Goal: Transaction & Acquisition: Book appointment/travel/reservation

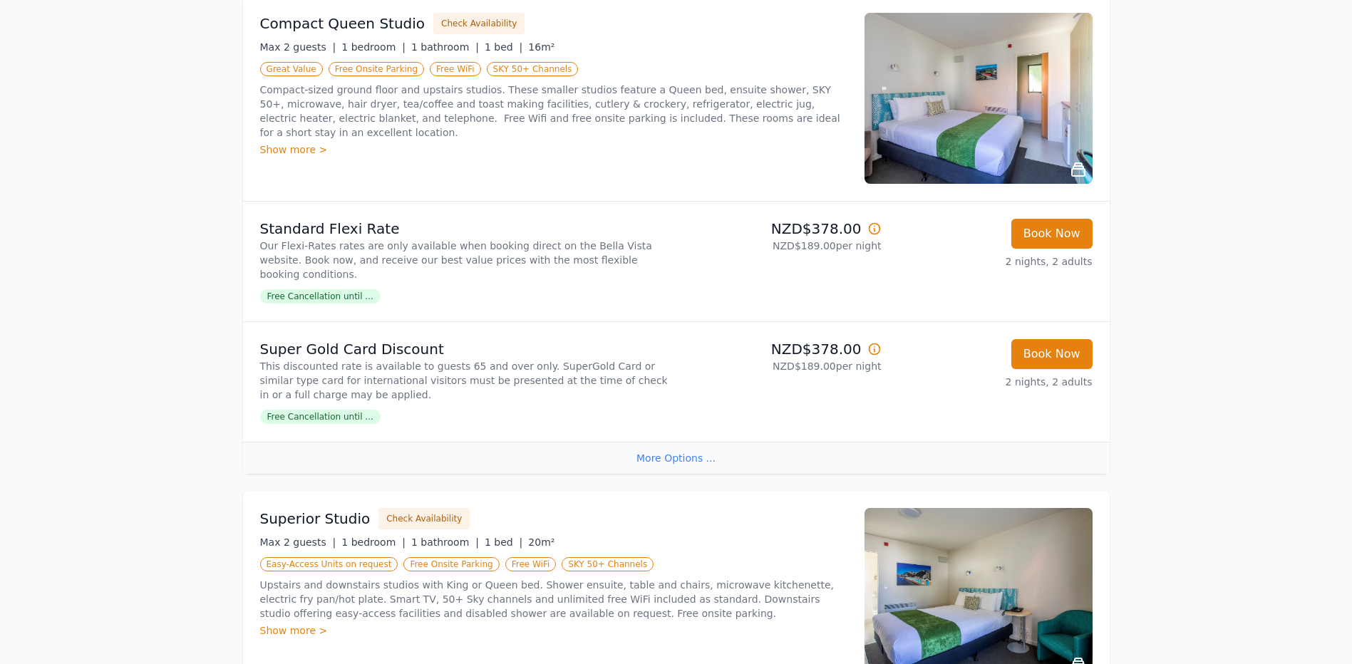
scroll to position [214, 0]
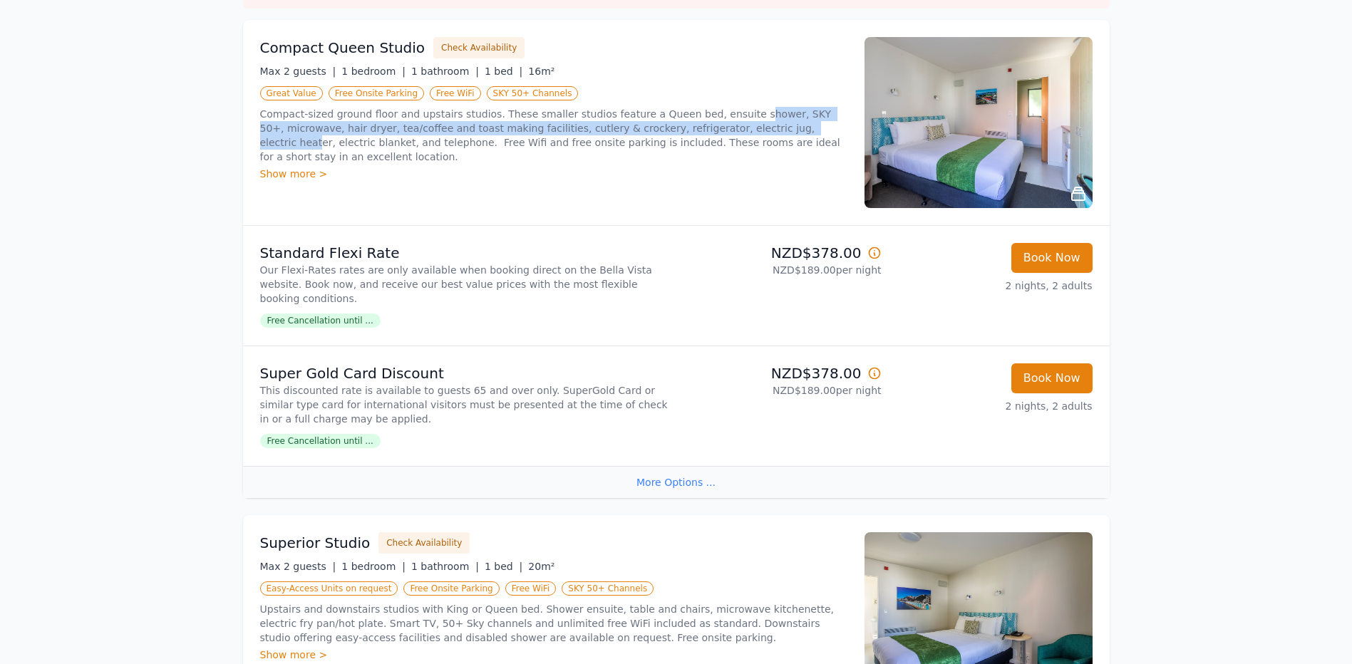
drag, startPoint x: 713, startPoint y: 113, endPoint x: 719, endPoint y: 130, distance: 18.3
click at [719, 130] on p "Compact-sized ground floor and upstairs studios. These smaller studios feature …" at bounding box center [553, 135] width 587 height 57
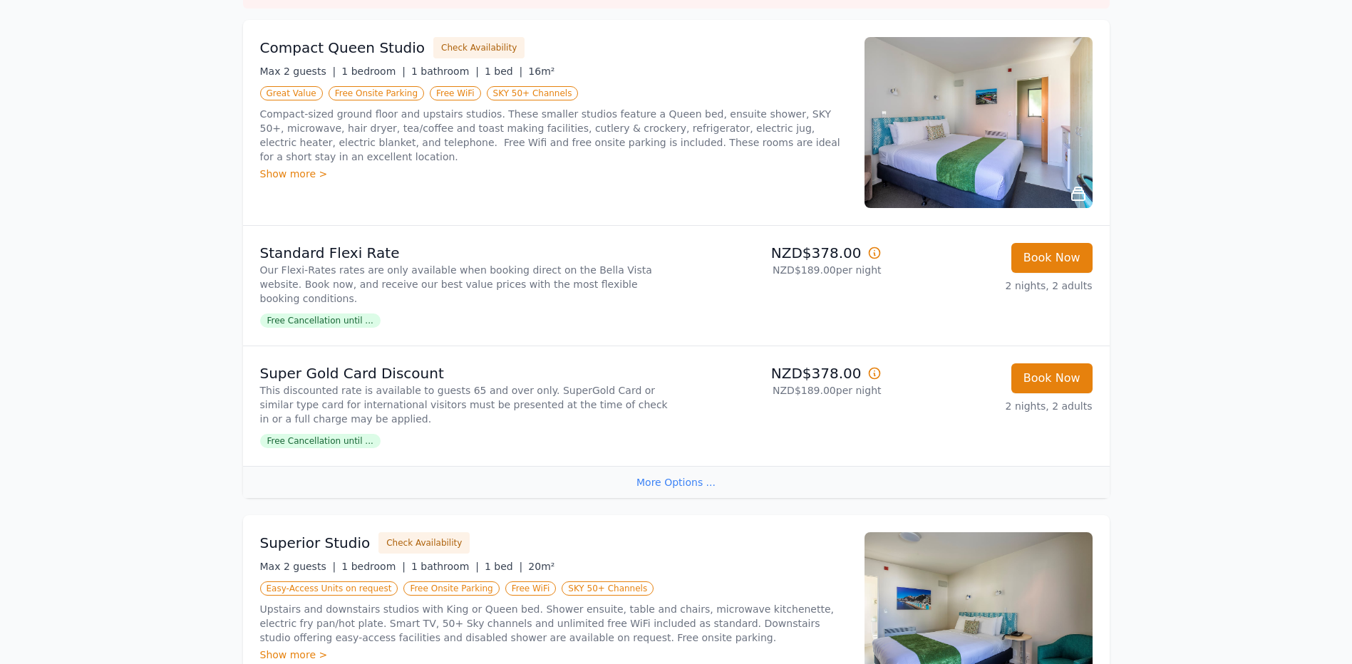
click at [303, 167] on div "Show more >" at bounding box center [553, 174] width 587 height 14
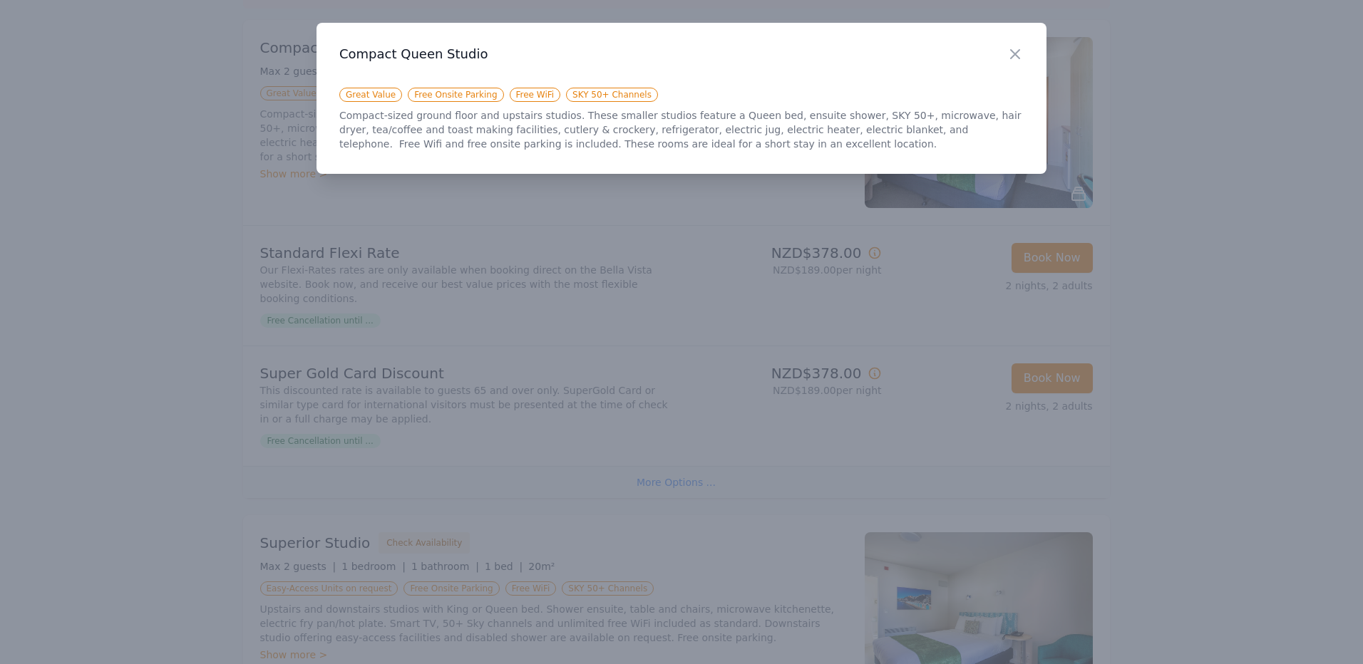
click at [612, 195] on div at bounding box center [681, 332] width 1363 height 664
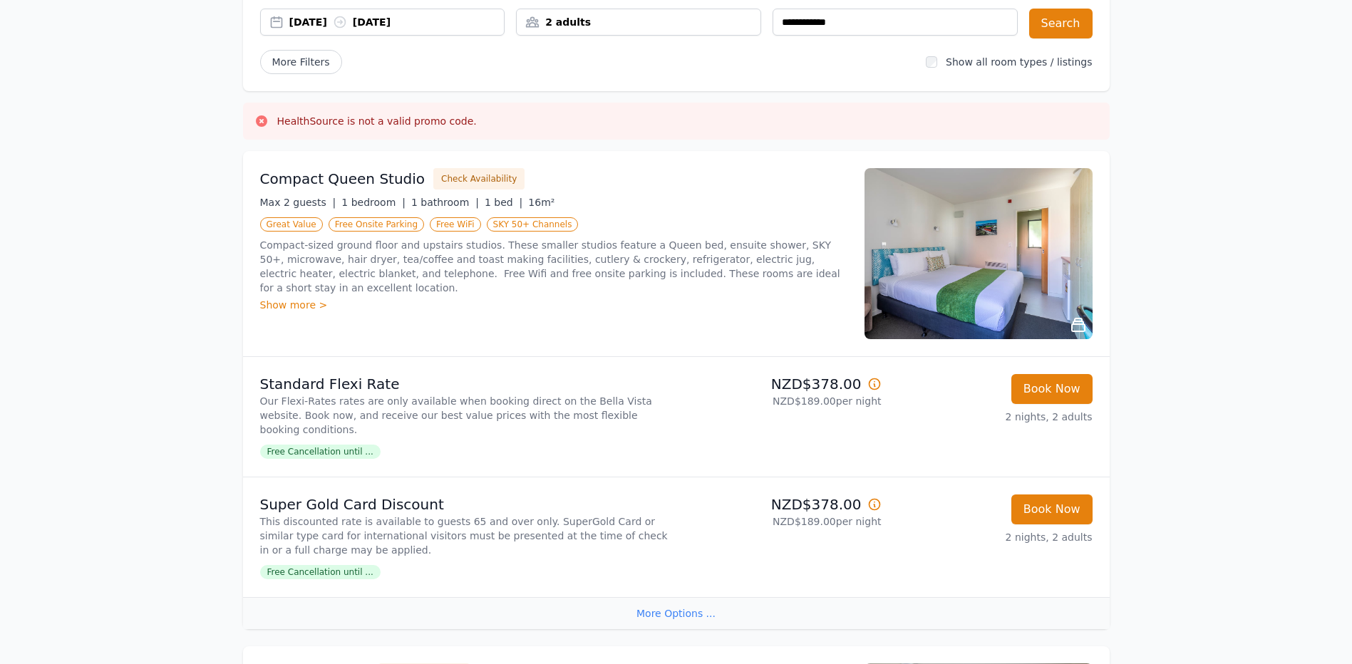
scroll to position [71, 0]
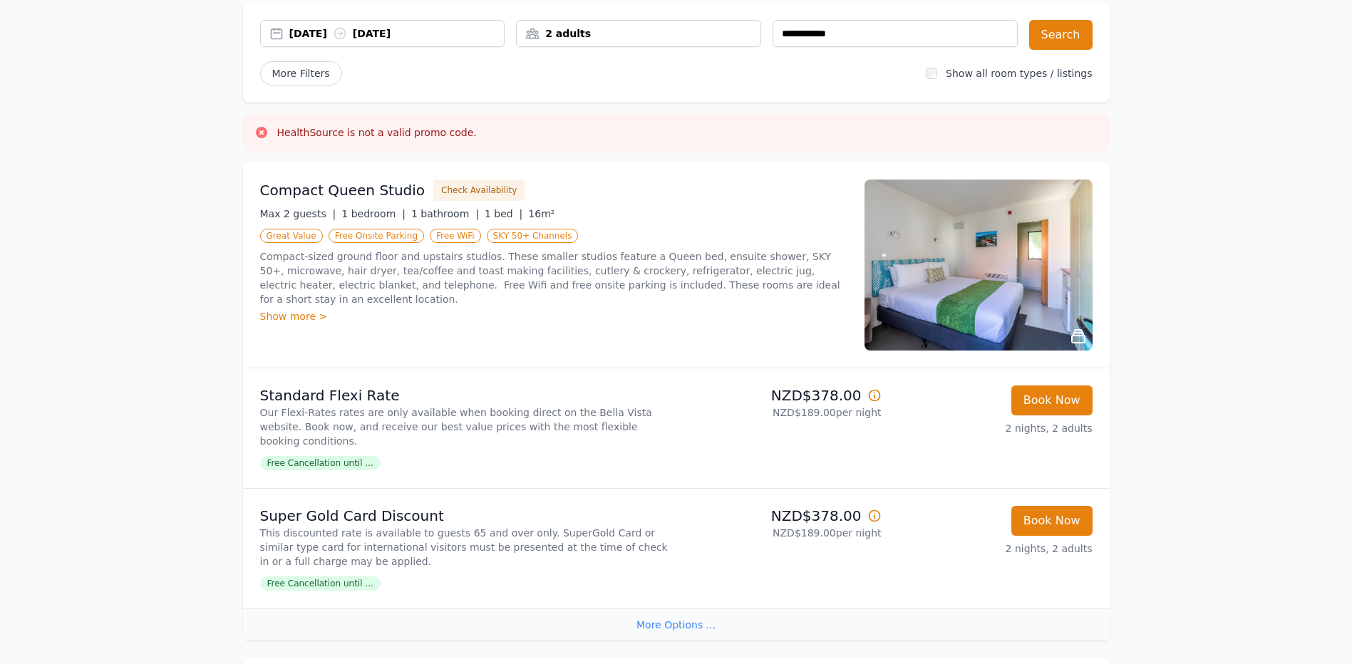
click at [987, 262] on img at bounding box center [979, 265] width 228 height 171
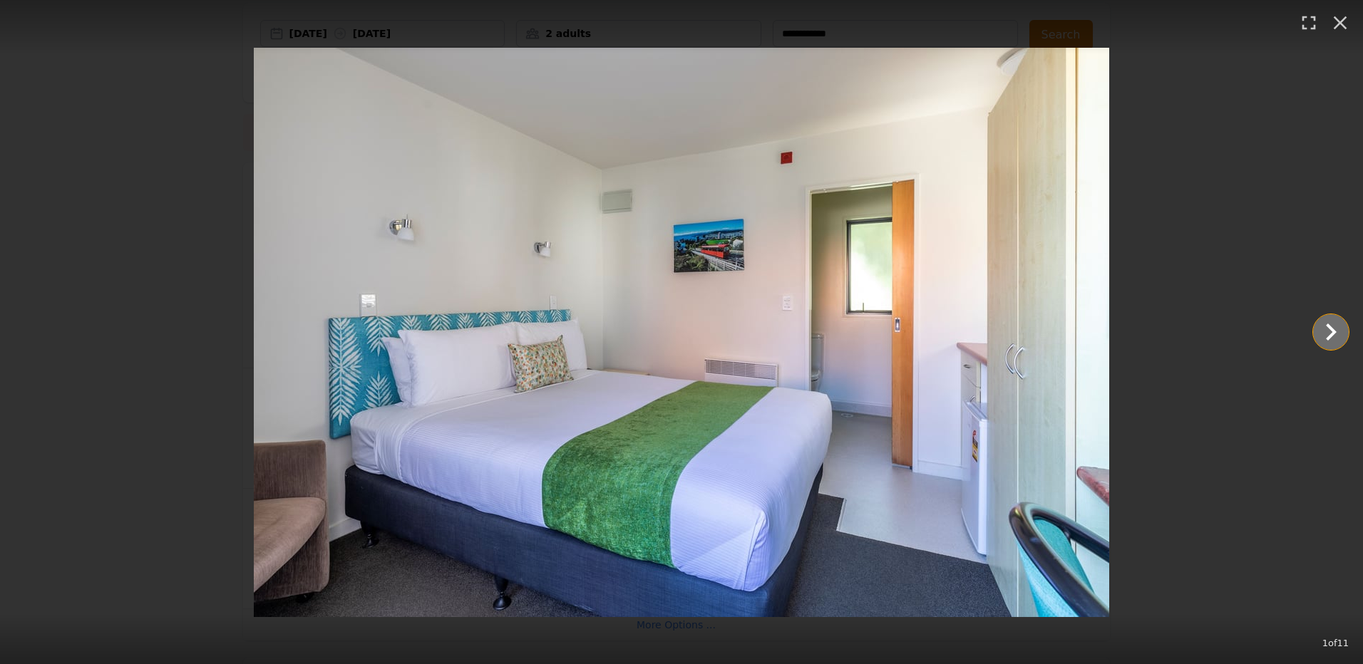
click at [1331, 326] on icon "Show slide 2 of 11" at bounding box center [1331, 332] width 34 height 34
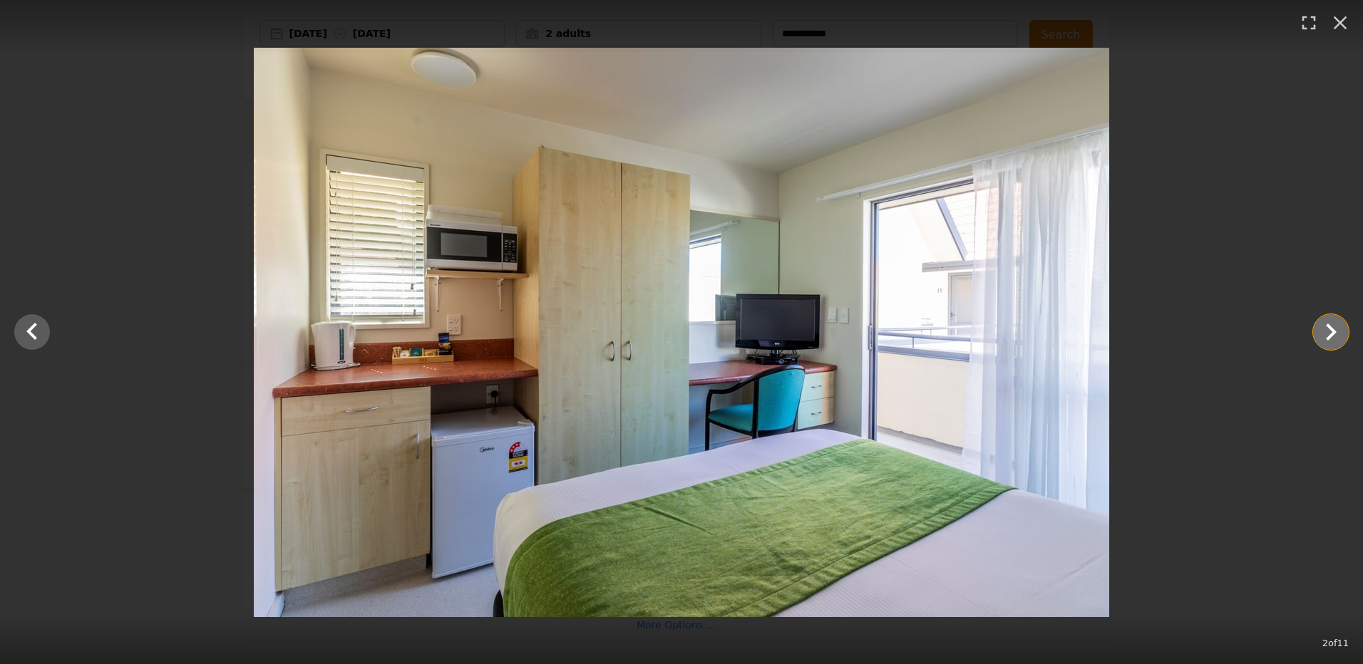
click at [1331, 326] on icon "Show slide 3 of 11" at bounding box center [1331, 332] width 34 height 34
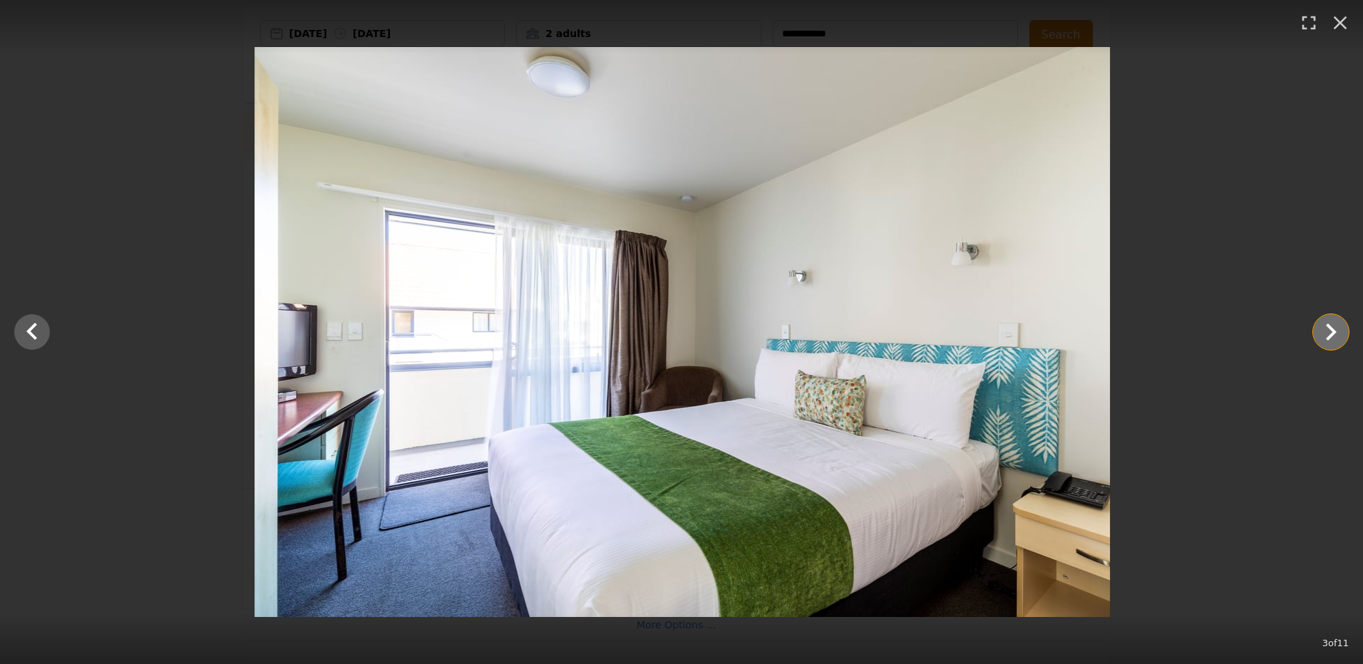
click at [1331, 326] on icon "Show slide 4 of 11" at bounding box center [1331, 332] width 34 height 34
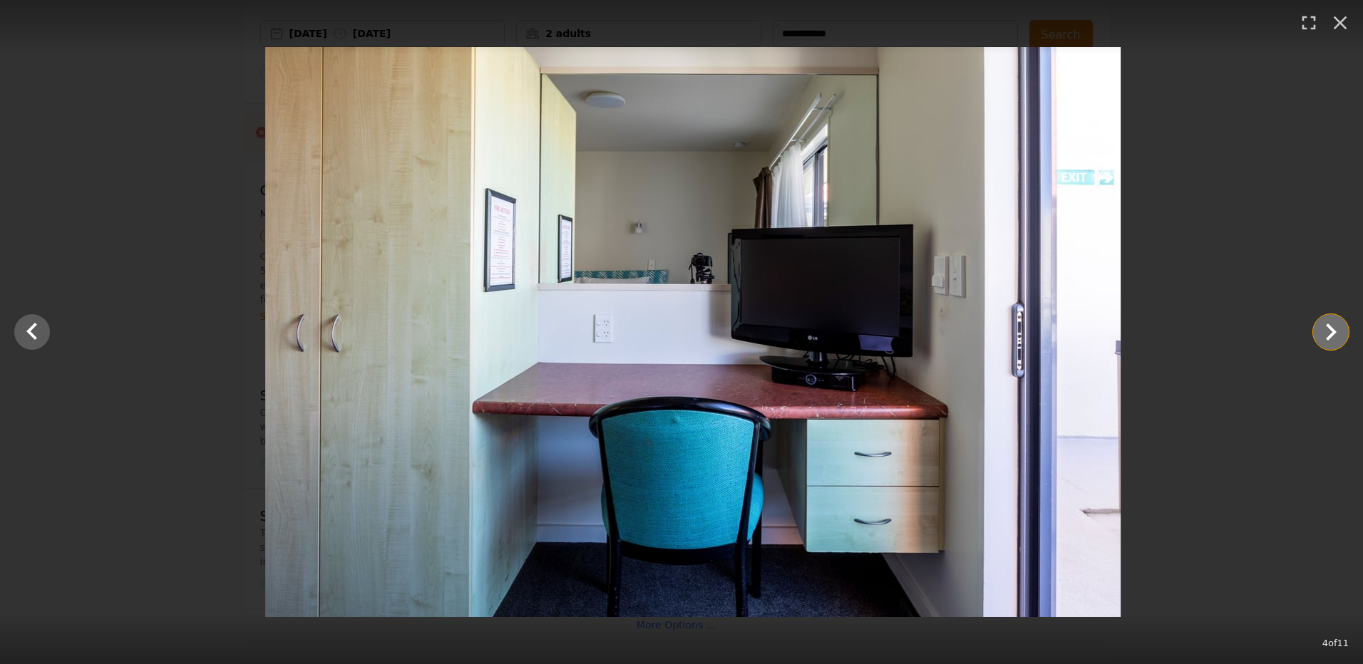
click at [1331, 326] on icon "Show slide 5 of 11" at bounding box center [1331, 332] width 34 height 34
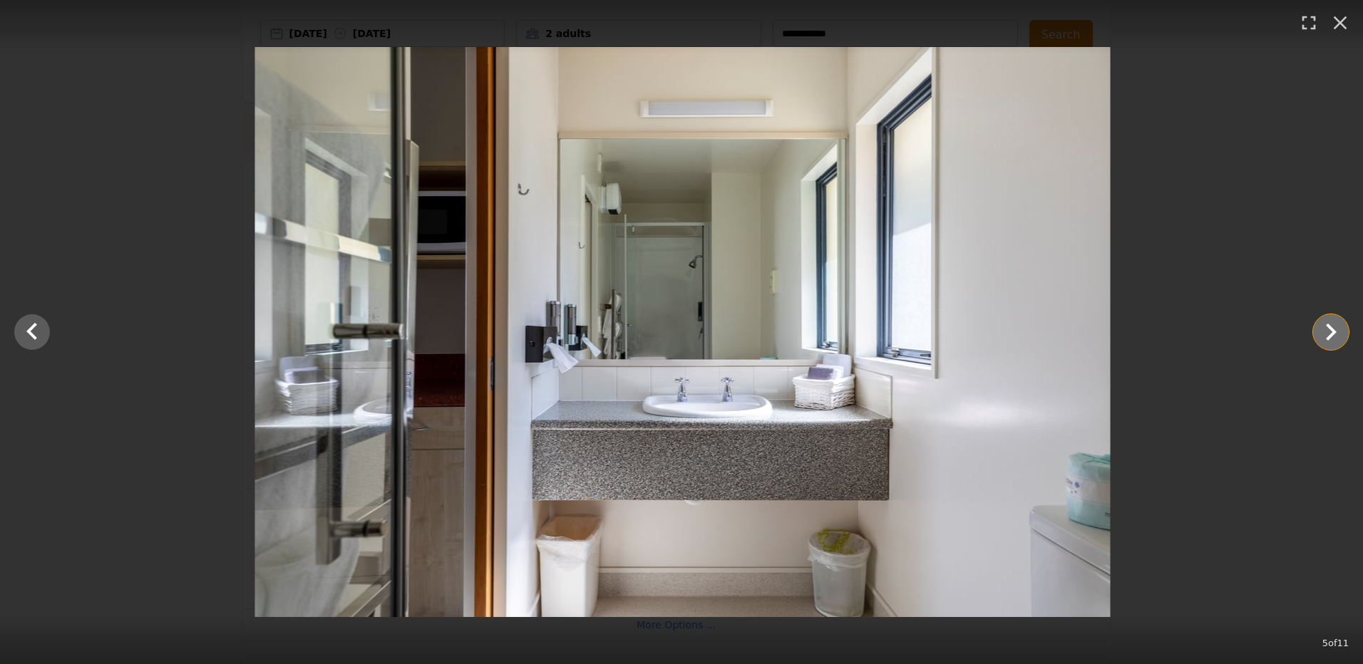
click at [1331, 326] on icon "Show slide 6 of 11" at bounding box center [1331, 332] width 34 height 34
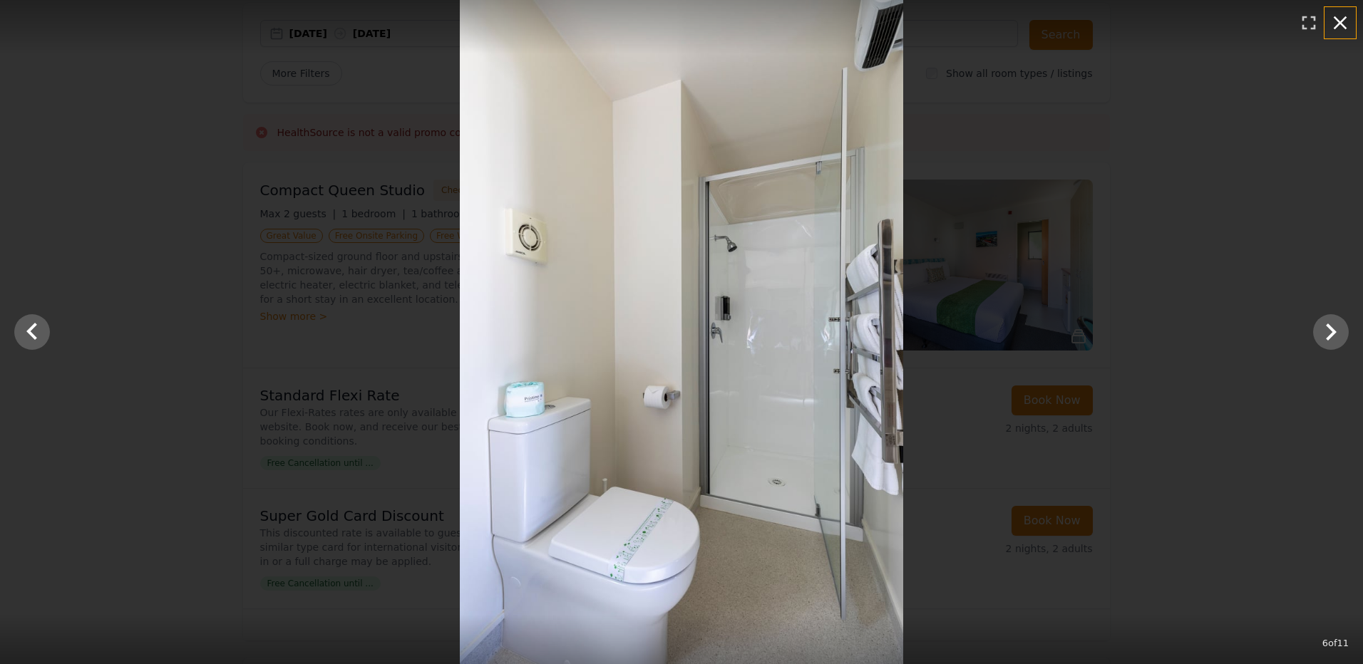
click at [1335, 21] on icon "button" at bounding box center [1340, 22] width 23 height 23
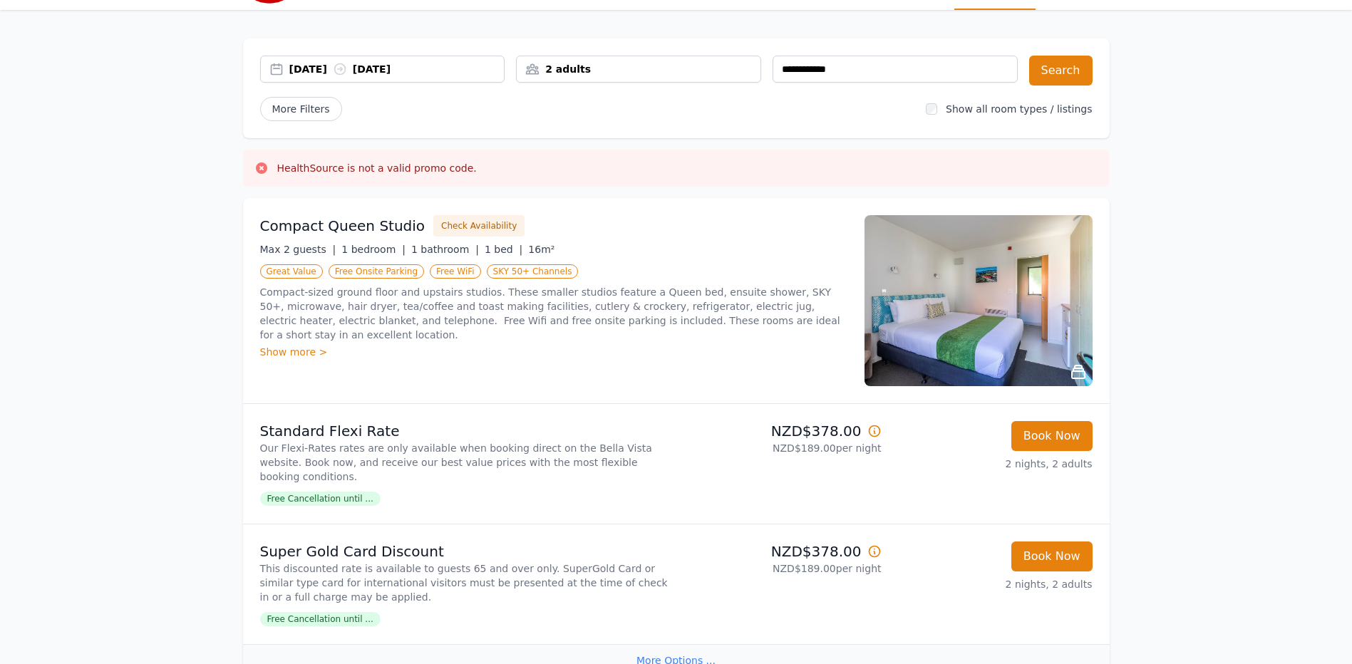
scroll to position [0, 0]
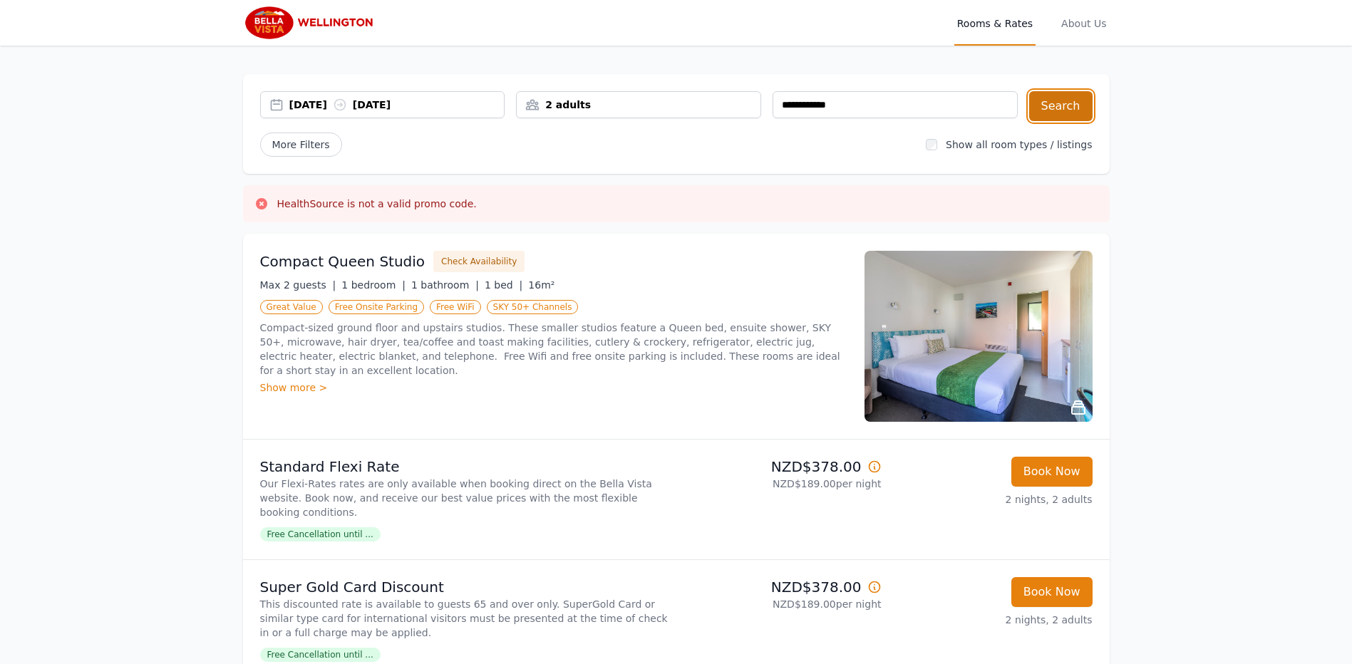
click at [1070, 106] on button "Search" at bounding box center [1060, 106] width 63 height 30
click at [947, 197] on div "HealthSource is not a valid promo code." at bounding box center [676, 204] width 844 height 14
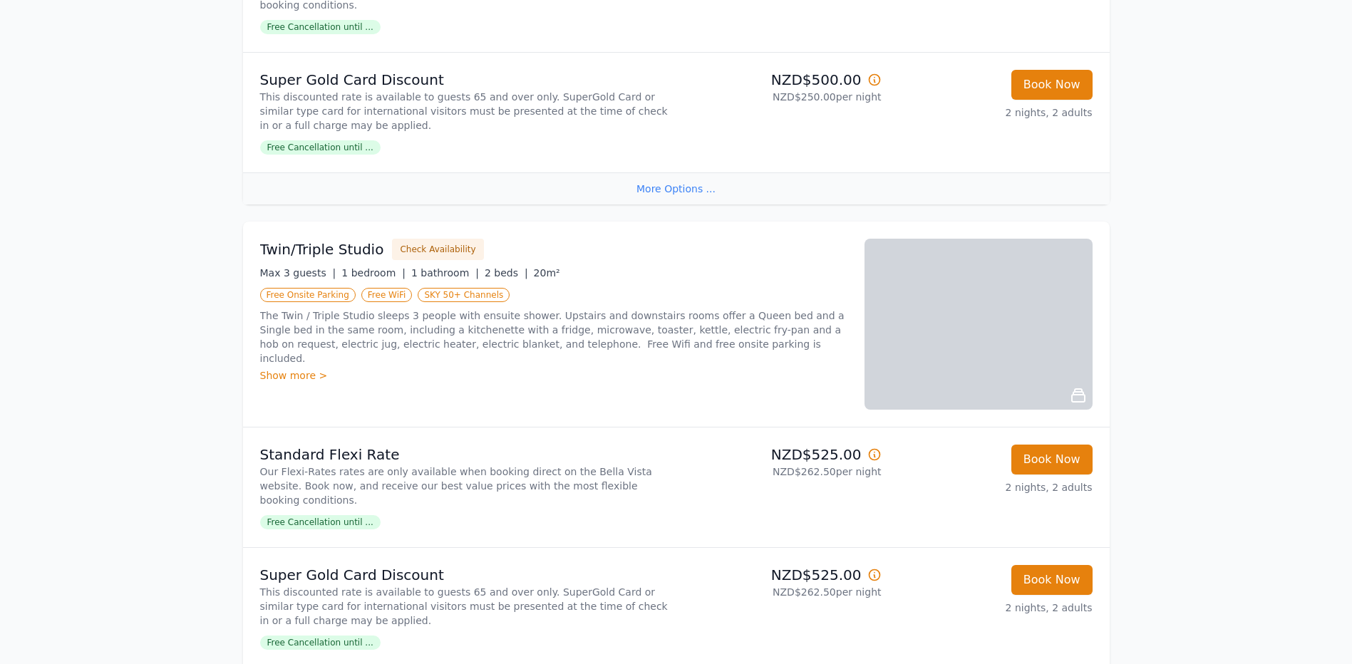
scroll to position [855, 0]
